Goal: Task Accomplishment & Management: Use online tool/utility

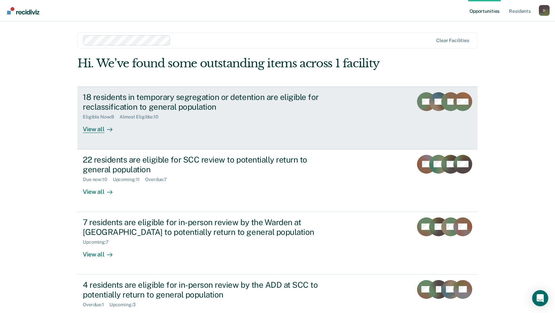
click at [111, 109] on div "18 residents in temporary segregation or detention are eligible for reclassific…" at bounding box center [201, 102] width 236 height 20
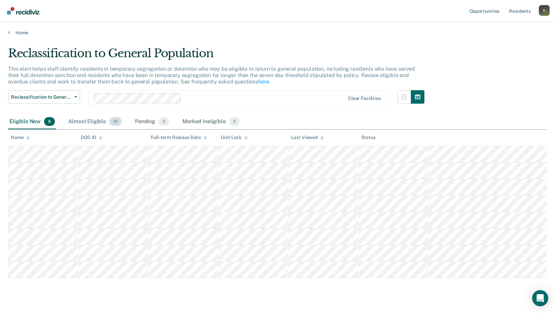
click at [83, 121] on div "Almost Eligible 10" at bounding box center [95, 121] width 56 height 15
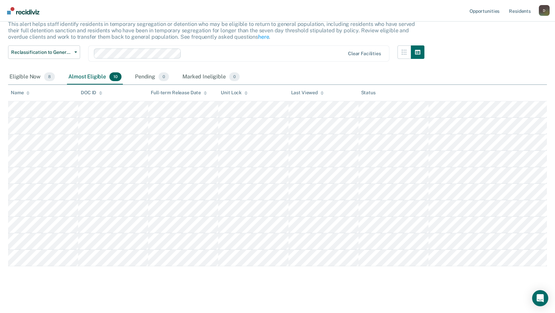
scroll to position [46, 0]
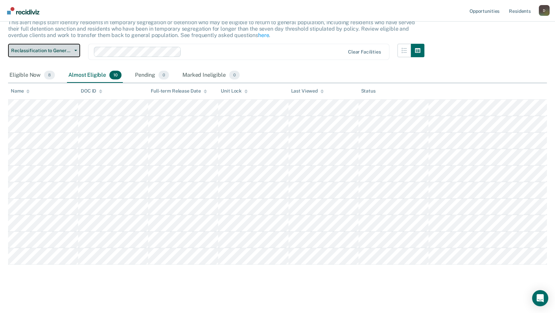
click at [75, 47] on button "Reclassification to General Population" at bounding box center [44, 50] width 72 height 13
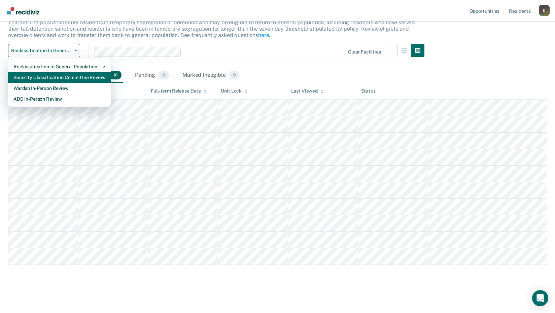
click at [66, 77] on div "Security Classification Committee Review" at bounding box center [59, 77] width 92 height 11
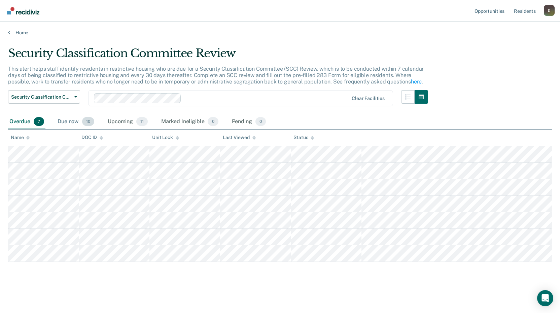
click at [74, 120] on div "Due now 10" at bounding box center [75, 121] width 39 height 15
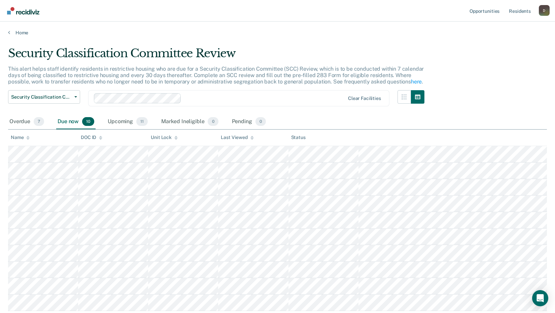
scroll to position [34, 0]
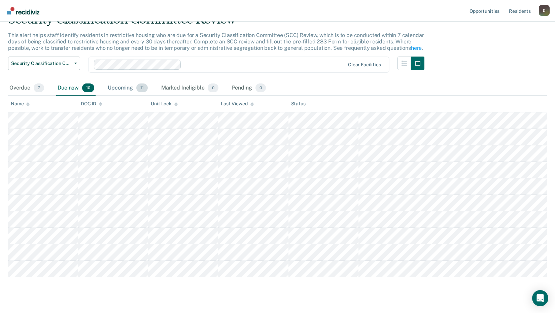
click at [114, 89] on div "Upcoming 11" at bounding box center [127, 88] width 43 height 15
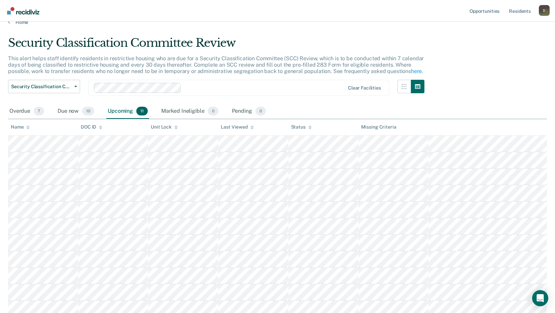
scroll to position [0, 0]
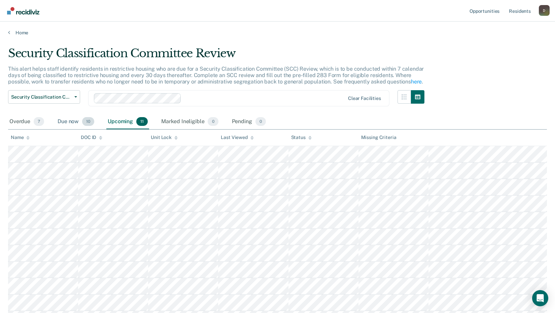
click at [61, 121] on div "Due now 10" at bounding box center [75, 121] width 39 height 15
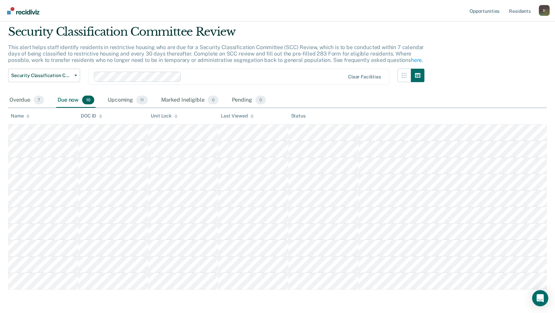
scroll to position [34, 0]
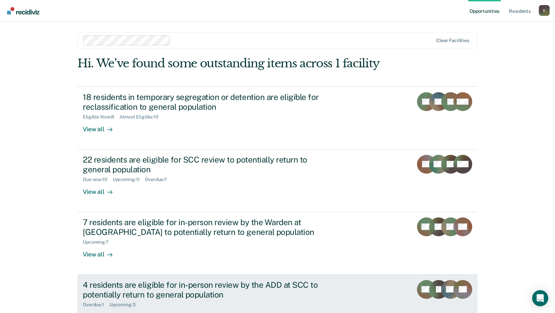
click at [354, 282] on link "4 residents are eligible for in-person review by the ADD at SCC to potentially …" at bounding box center [277, 306] width 400 height 63
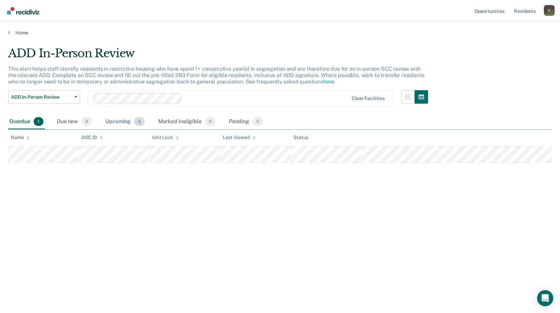
click at [113, 123] on div "Upcoming 3" at bounding box center [125, 121] width 42 height 15
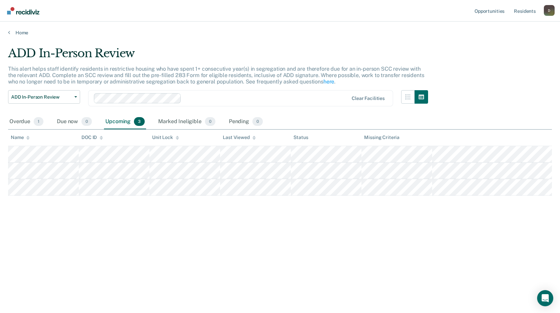
click at [27, 105] on div "ADD In-Person Review Reclassification to General Population Security Classifica…" at bounding box center [44, 102] width 72 height 24
click at [31, 94] on span "ADD In-Person Review" at bounding box center [41, 97] width 61 height 6
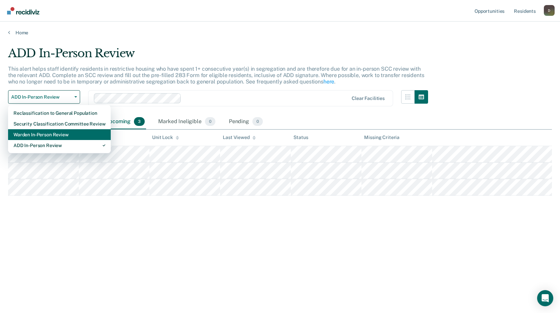
click at [39, 138] on div "Warden In-Person Review" at bounding box center [59, 134] width 92 height 11
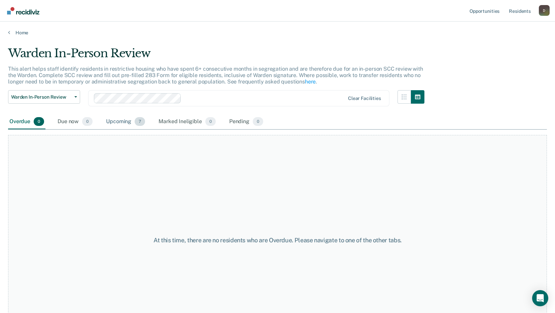
click at [119, 122] on div "Upcoming 7" at bounding box center [126, 121] width 42 height 15
